Goal: Task Accomplishment & Management: Use online tool/utility

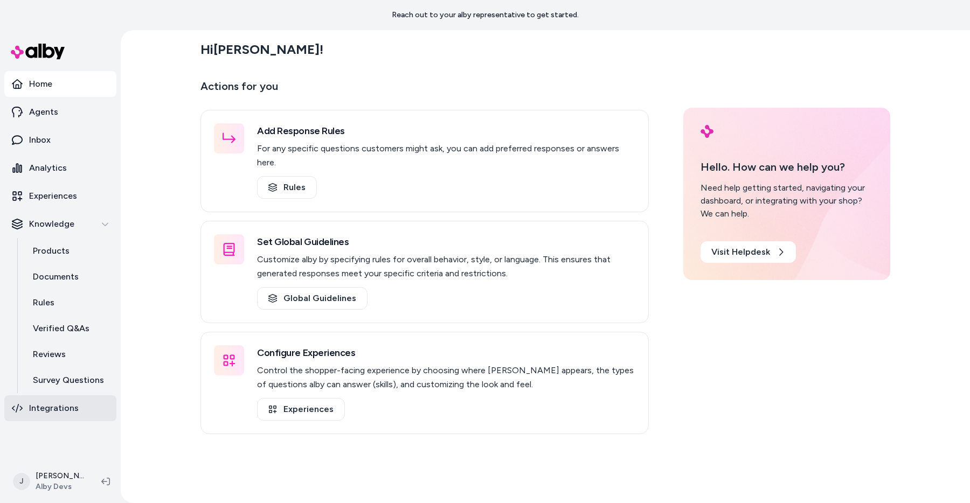
click at [99, 404] on link "Integrations" at bounding box center [60, 409] width 112 height 26
click at [82, 404] on link "Integrations" at bounding box center [60, 409] width 112 height 26
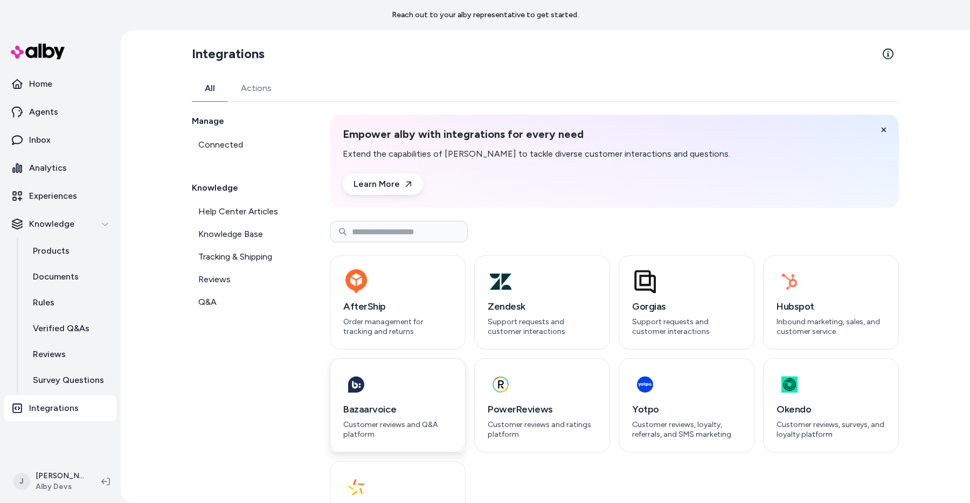
click at [433, 407] on h3 "Bazaarvoice" at bounding box center [397, 409] width 109 height 15
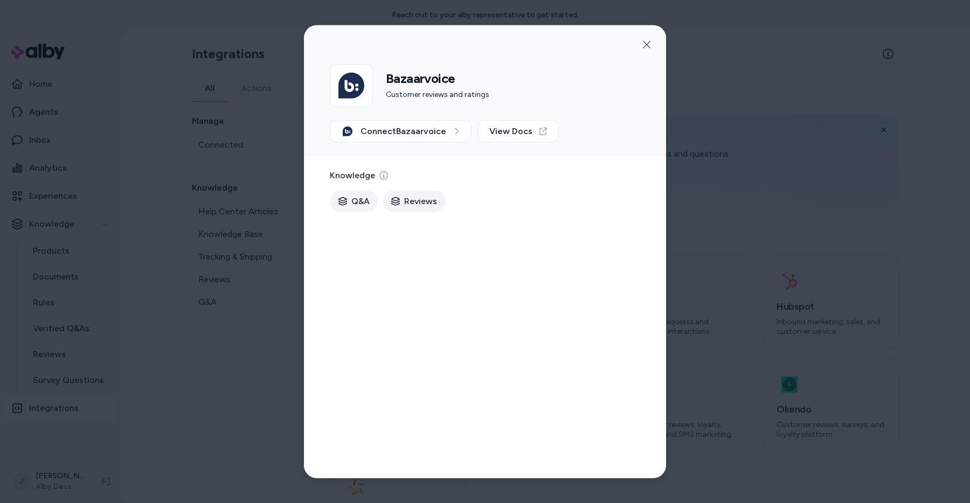
click at [767, 341] on div at bounding box center [485, 251] width 970 height 503
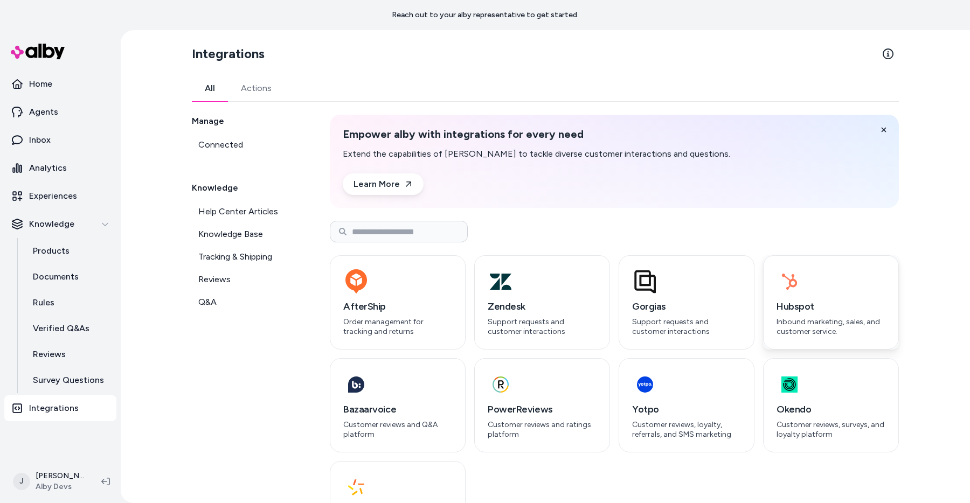
click at [801, 314] on div "Hubspot Inbound marketing, sales, and customer service." at bounding box center [831, 317] width 109 height 37
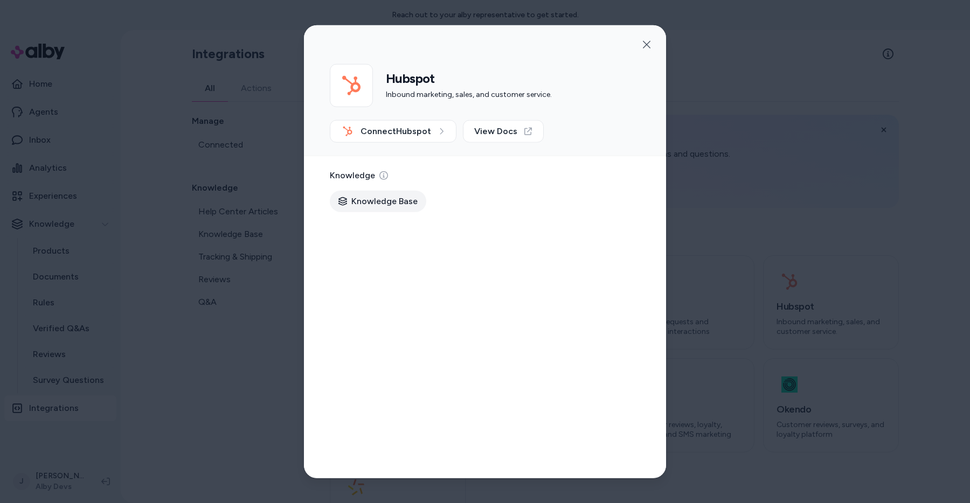
click at [807, 298] on div at bounding box center [485, 251] width 970 height 503
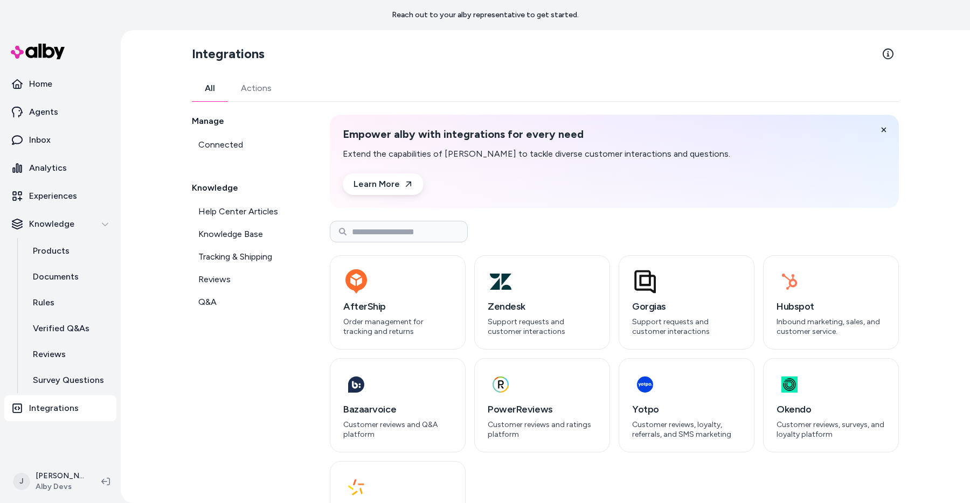
click at [252, 91] on link "Actions" at bounding box center [256, 88] width 57 height 26
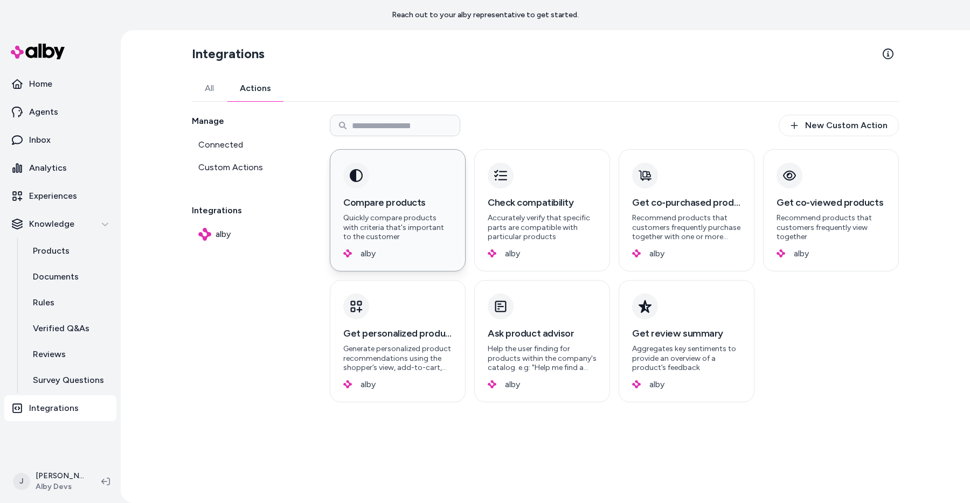
click at [404, 255] on div "alby" at bounding box center [397, 253] width 109 height 11
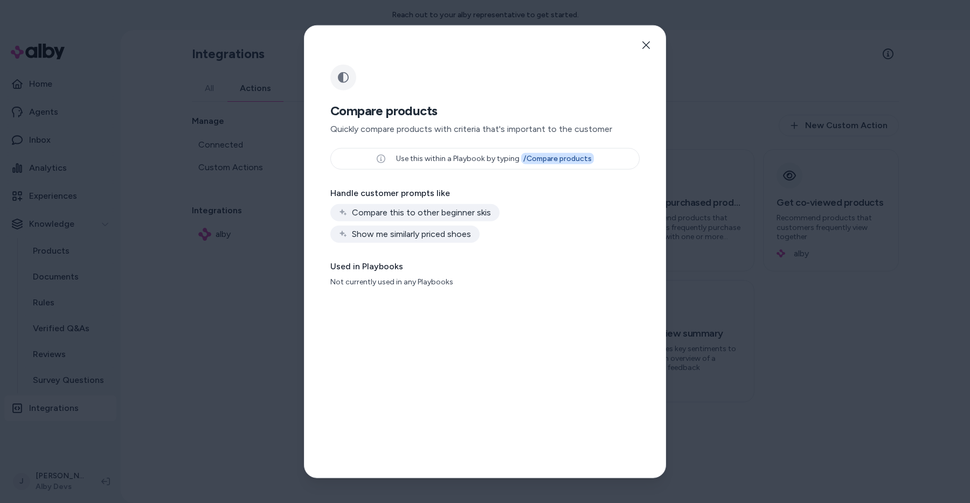
click at [232, 233] on div at bounding box center [485, 251] width 970 height 503
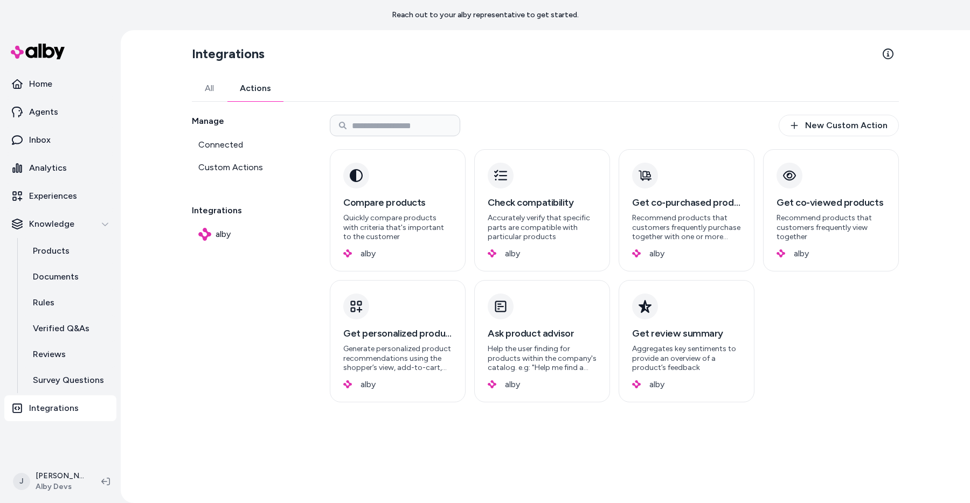
click at [210, 99] on link "All" at bounding box center [209, 88] width 35 height 26
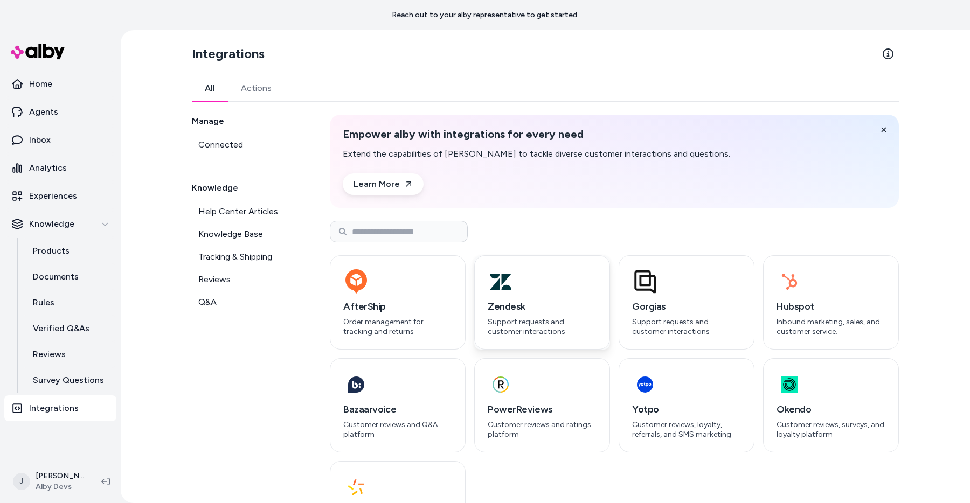
click at [541, 318] on p "Support requests and customer interactions" at bounding box center [542, 326] width 109 height 19
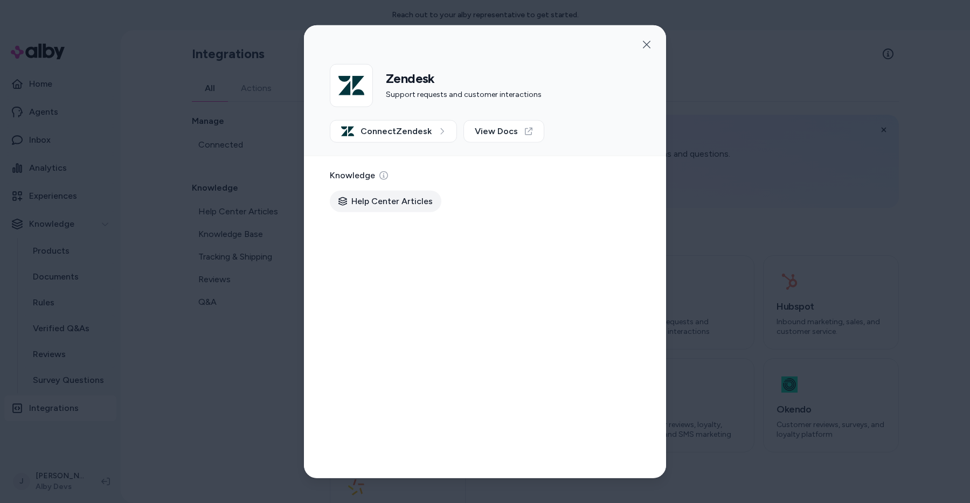
click at [725, 268] on div at bounding box center [485, 251] width 970 height 503
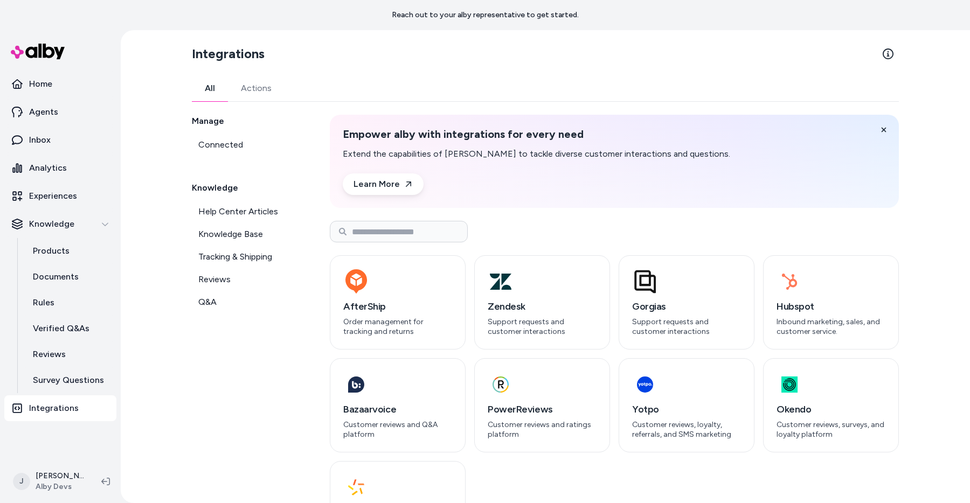
click at [250, 84] on link "Actions" at bounding box center [256, 88] width 57 height 26
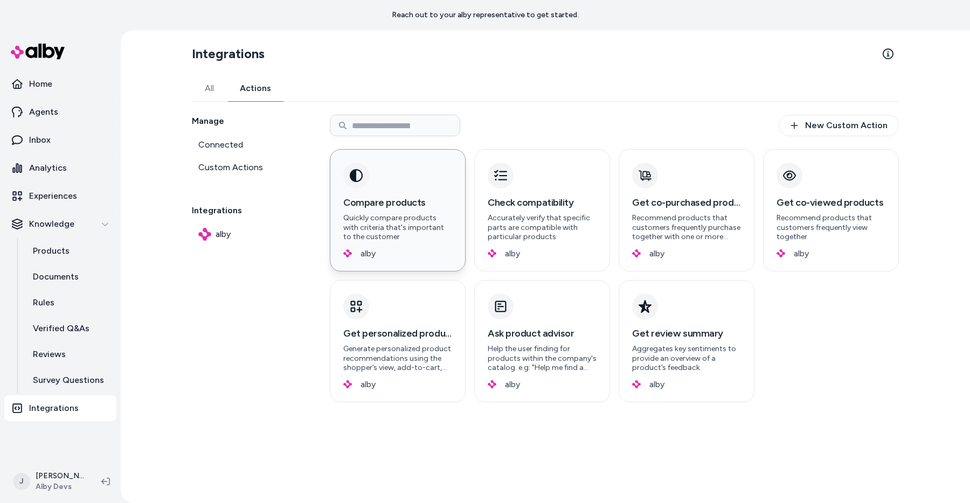
click at [382, 221] on p "Quickly compare products with criteria that's important to the customer" at bounding box center [397, 227] width 109 height 29
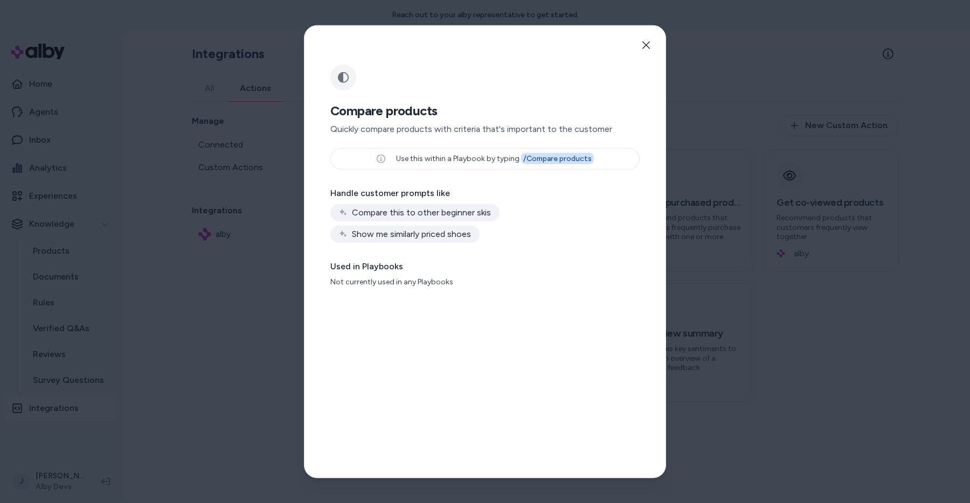
click at [747, 260] on div at bounding box center [485, 251] width 970 height 503
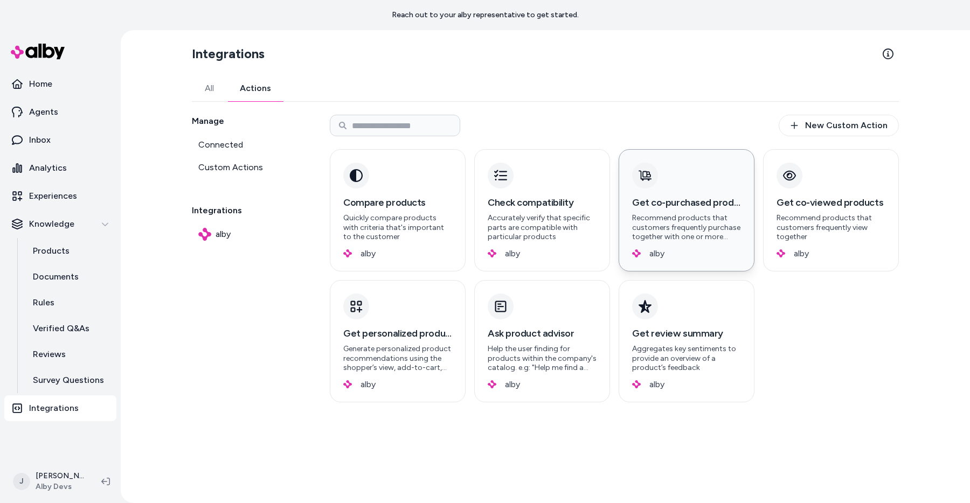
click at [738, 230] on p "Recommend products that customers frequently purchase together with one or more…" at bounding box center [686, 227] width 109 height 29
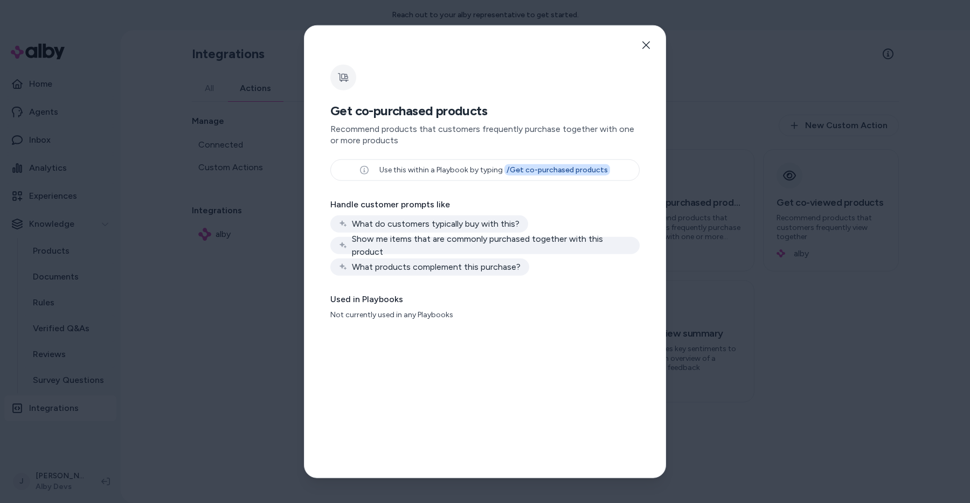
click at [809, 231] on div at bounding box center [485, 251] width 970 height 503
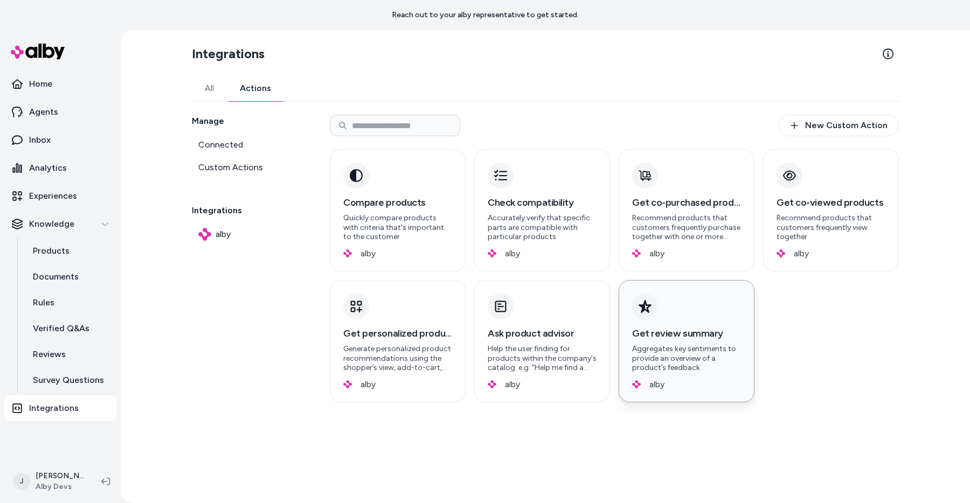
click at [694, 358] on p "Aggregates key sentiments to provide an overview of a product’s feedback" at bounding box center [686, 358] width 109 height 29
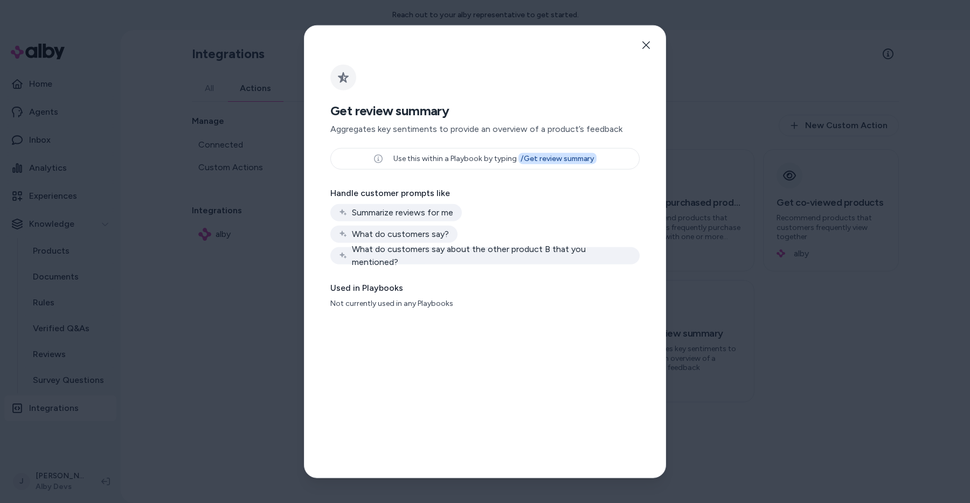
click at [801, 337] on div at bounding box center [485, 251] width 970 height 503
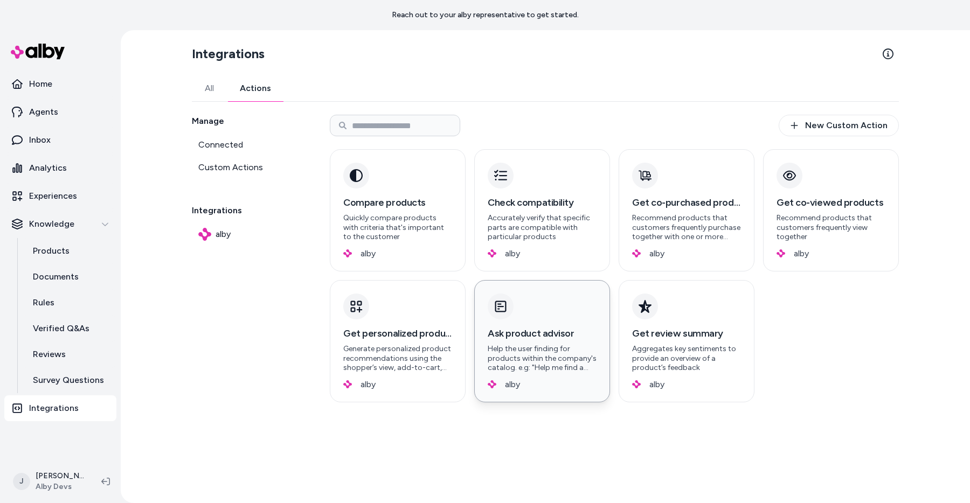
click at [546, 336] on h3 "Ask product advisor" at bounding box center [542, 333] width 109 height 15
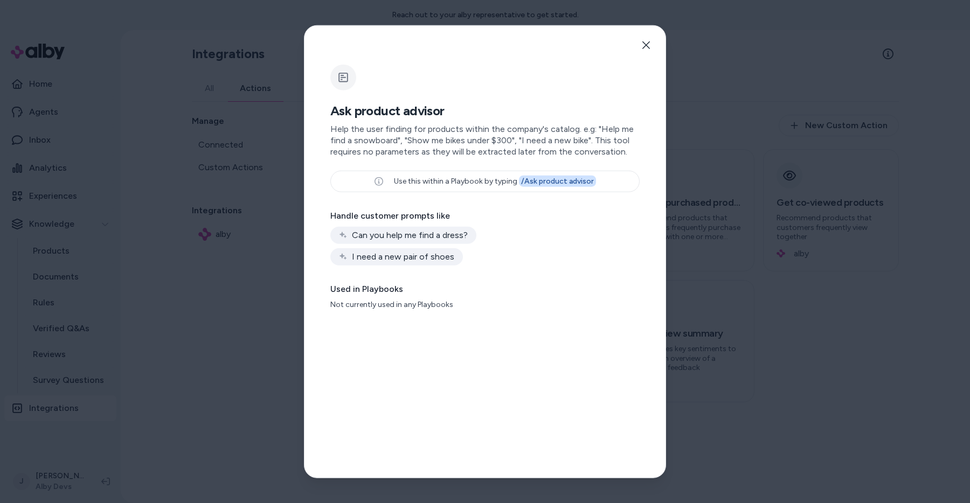
click at [745, 336] on div at bounding box center [485, 251] width 970 height 503
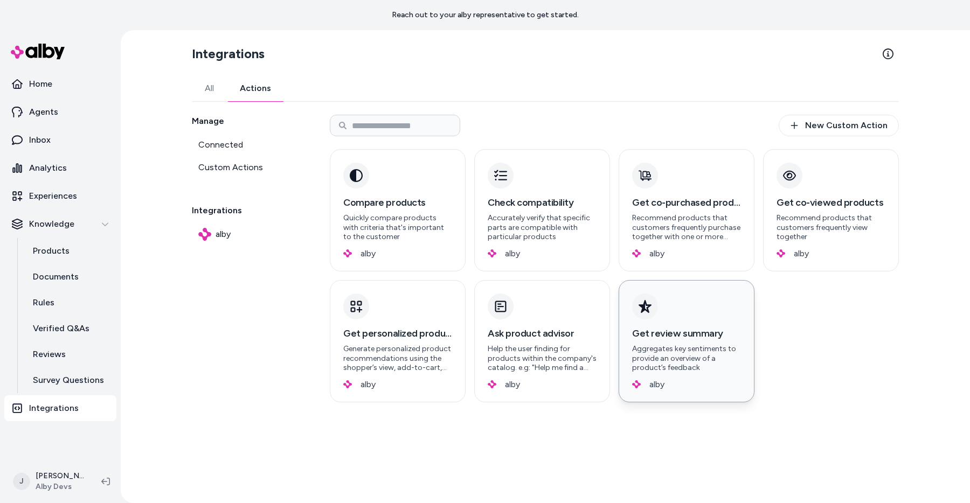
click at [656, 342] on div "Get review summary Aggregates key sentiments to provide an overview of a produc…" at bounding box center [686, 349] width 109 height 47
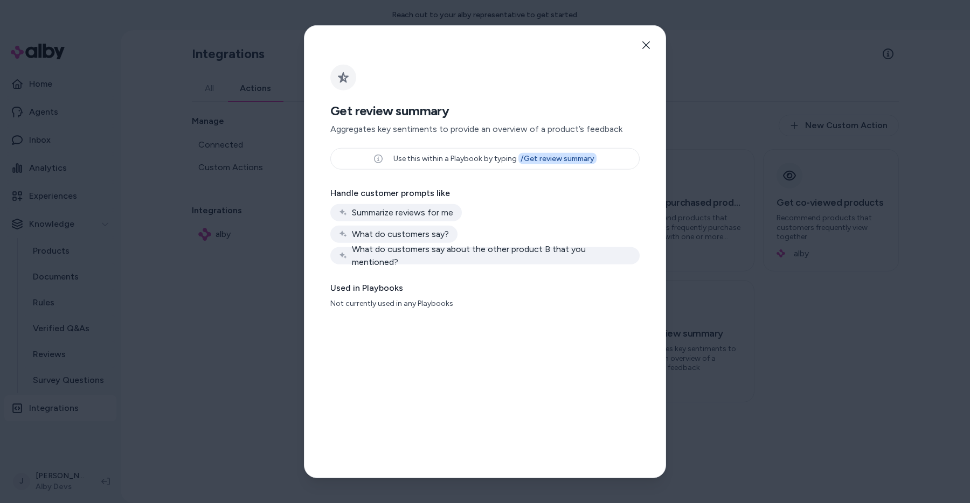
click at [725, 340] on div at bounding box center [485, 251] width 970 height 503
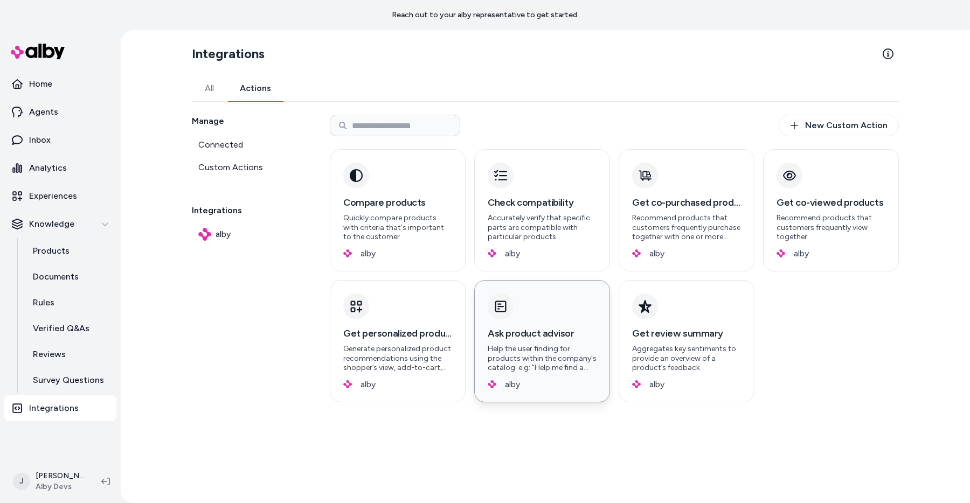
click at [556, 333] on h3 "Ask product advisor" at bounding box center [542, 333] width 109 height 15
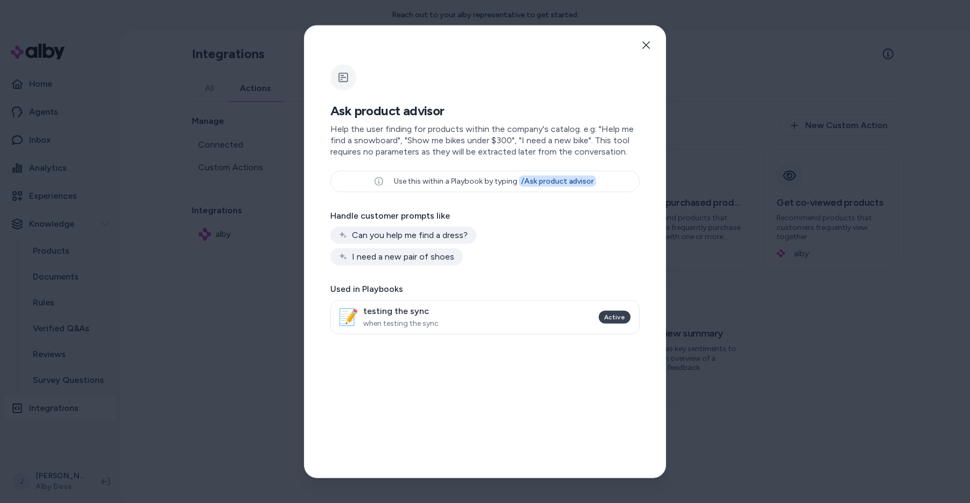
click at [724, 338] on div at bounding box center [485, 251] width 970 height 503
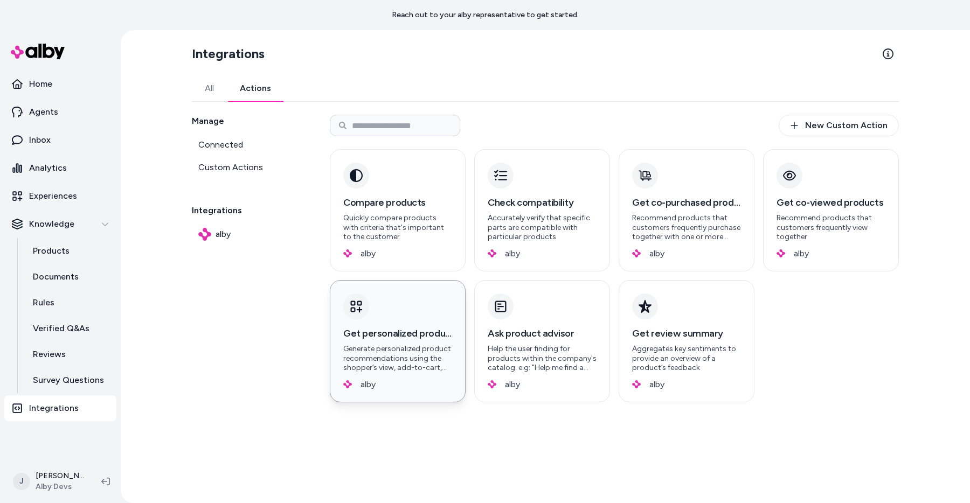
click at [351, 326] on div "Get personalized products Generate personalized product recommendations using t…" at bounding box center [398, 341] width 136 height 122
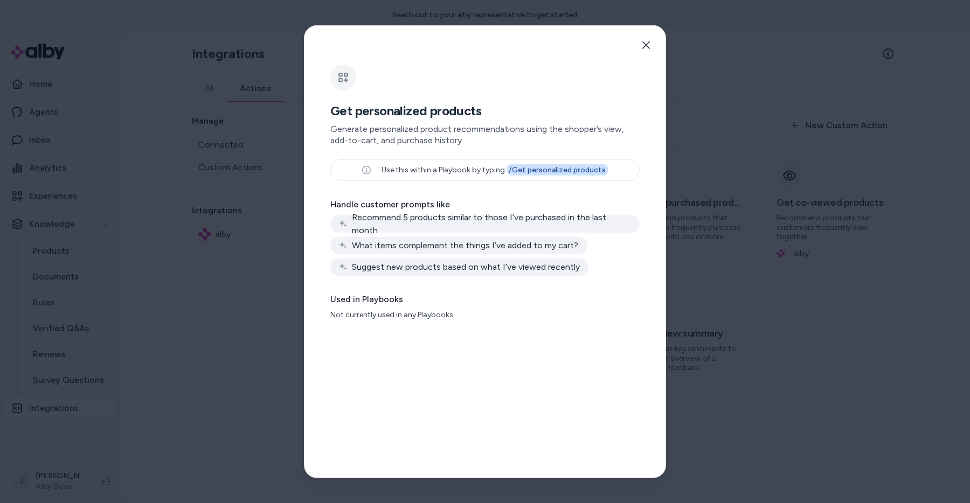
click at [733, 365] on div at bounding box center [485, 251] width 970 height 503
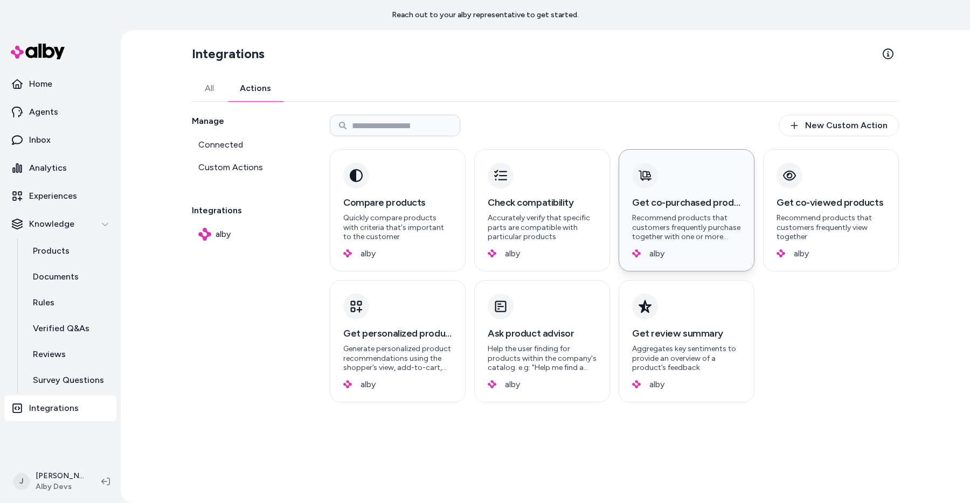
click at [691, 269] on div "Get co-purchased products Recommend products that customers frequently purchase…" at bounding box center [687, 210] width 136 height 122
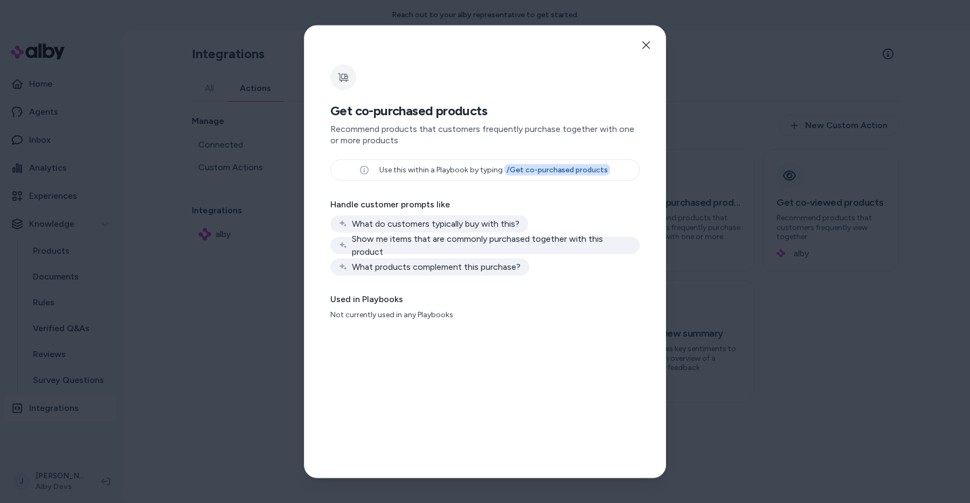
click at [821, 276] on div at bounding box center [485, 251] width 970 height 503
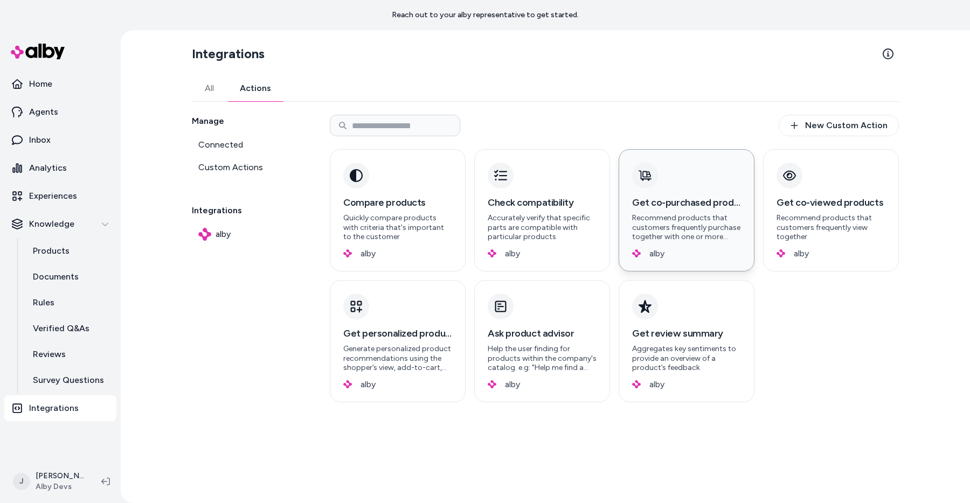
click at [625, 234] on div "Get co-purchased products Recommend products that customers frequently purchase…" at bounding box center [687, 210] width 136 height 122
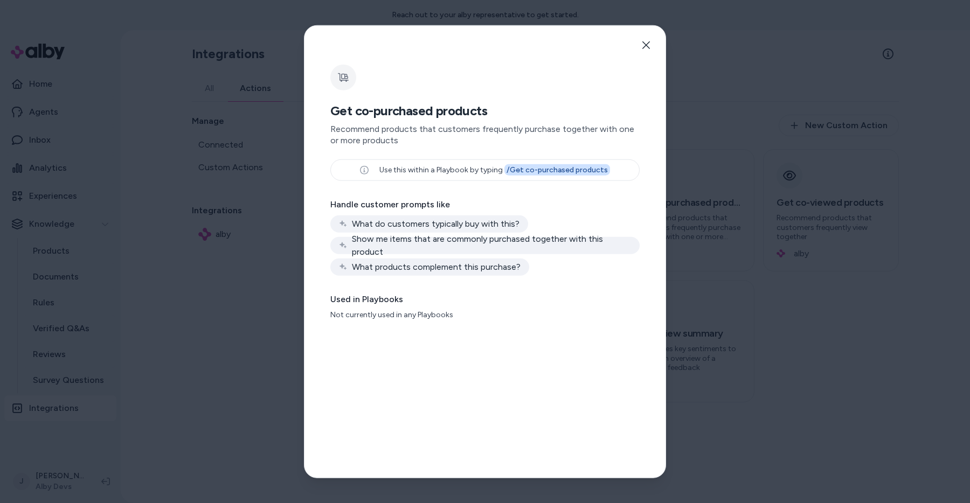
click at [702, 237] on div at bounding box center [485, 251] width 970 height 503
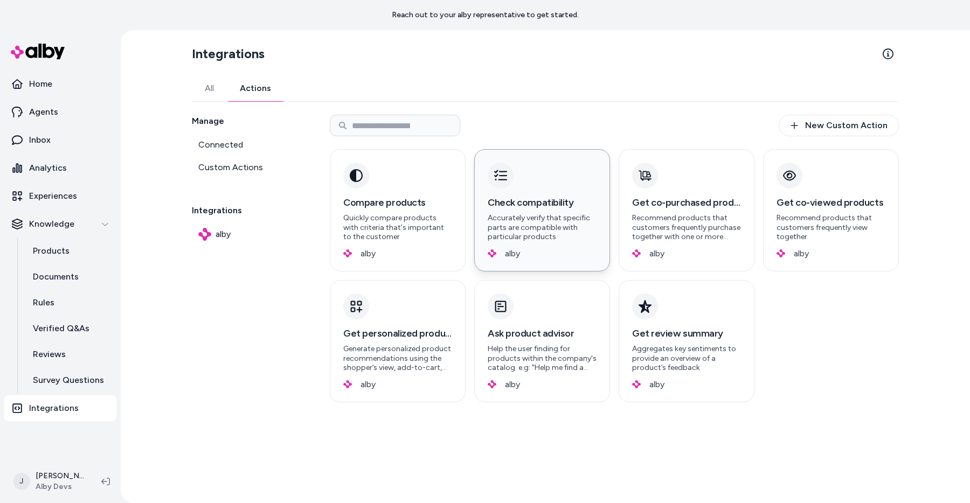
click at [561, 224] on p "Accurately verify that specific parts are compatible with particular products" at bounding box center [542, 227] width 109 height 29
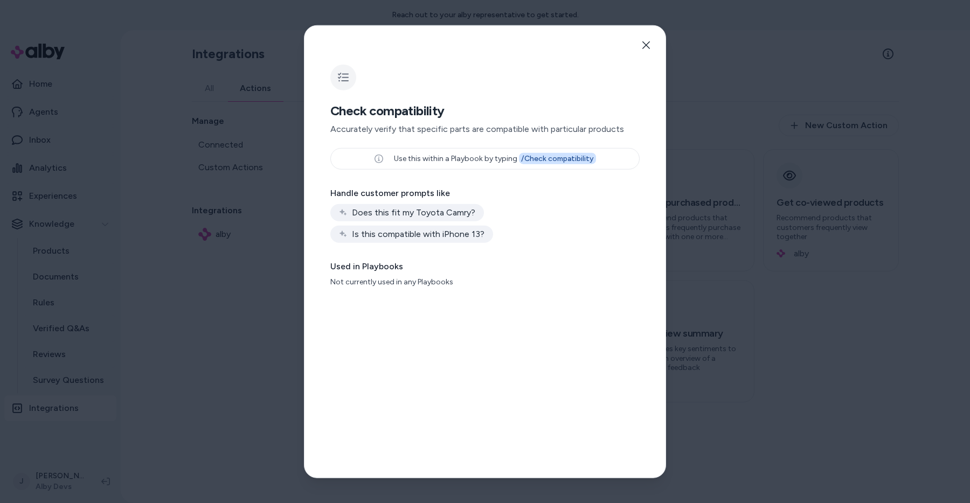
click at [717, 236] on div at bounding box center [485, 251] width 970 height 503
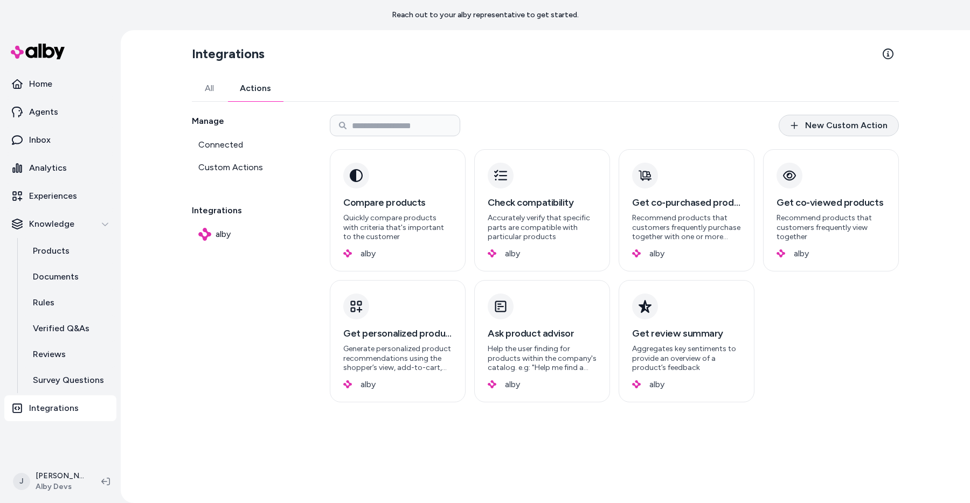
click at [813, 128] on link "New Custom Action" at bounding box center [839, 126] width 120 height 22
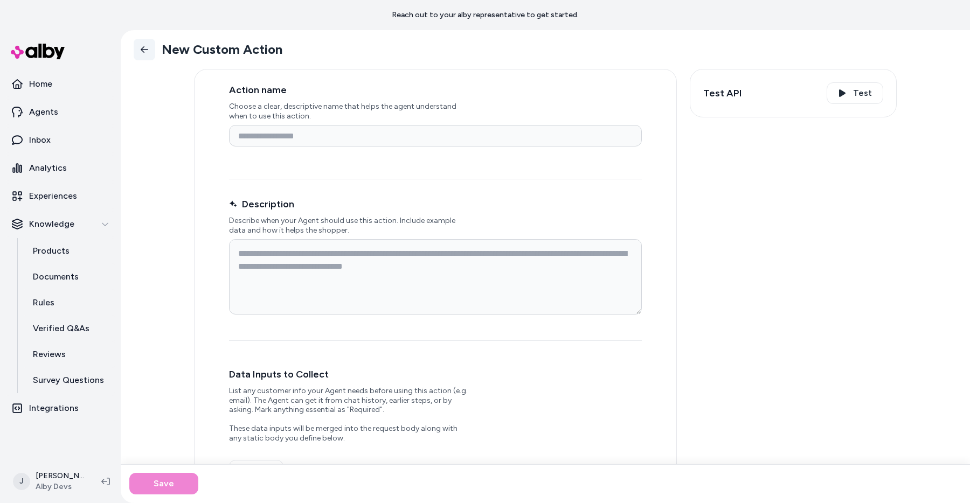
click at [149, 50] on link "Back" at bounding box center [145, 50] width 22 height 22
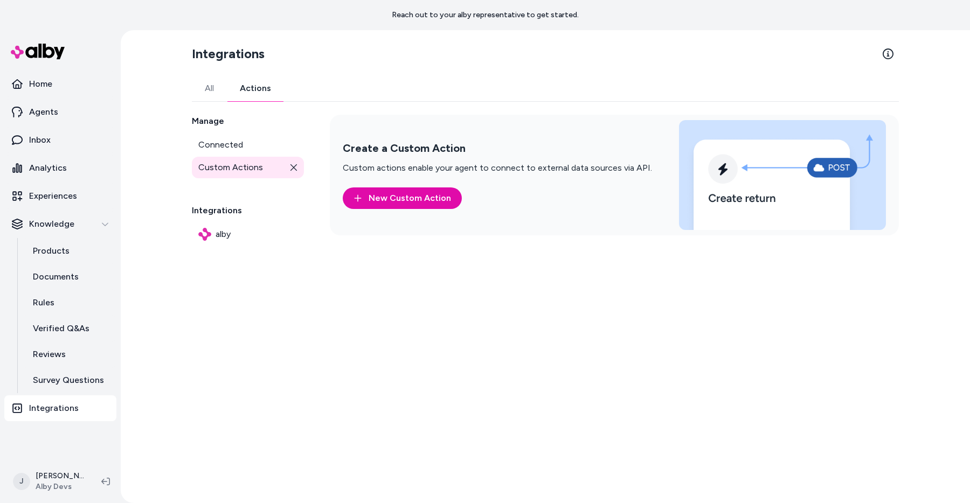
click at [587, 331] on div "Integrations All Actions Manage Connected Custom Actions Integrations alby Crea…" at bounding box center [545, 266] width 724 height 473
